Goal: Information Seeking & Learning: Learn about a topic

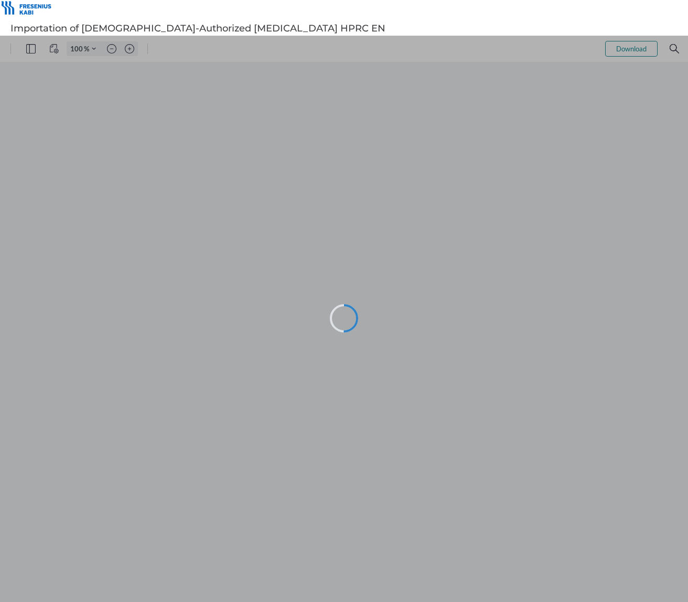
type input "129"
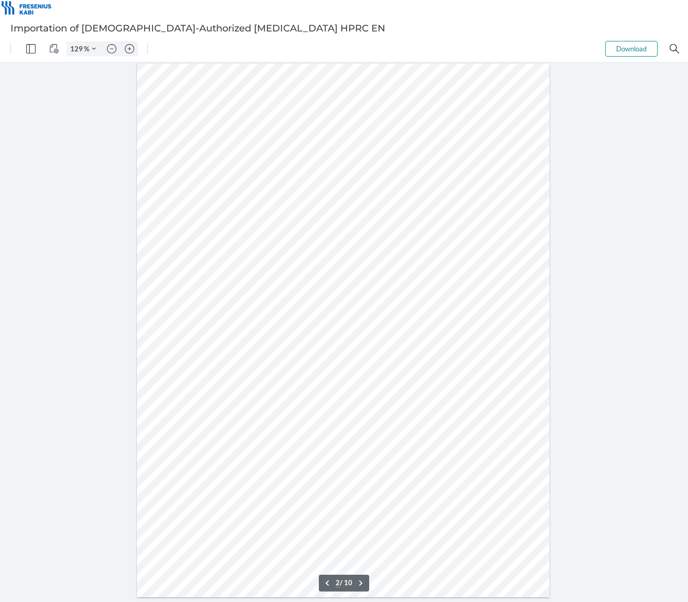
type input "1"
